Goal: Find contact information: Find contact information

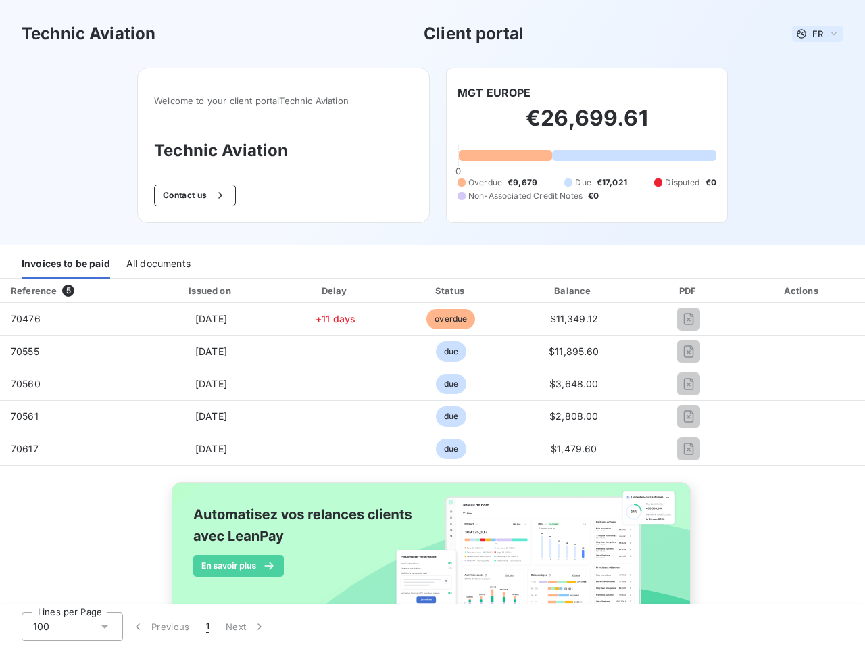
click at [812, 34] on span "FR" at bounding box center [817, 33] width 11 height 11
click at [187, 195] on button "Contact us" at bounding box center [195, 195] width 82 height 22
